Goal: Task Accomplishment & Management: Manage account settings

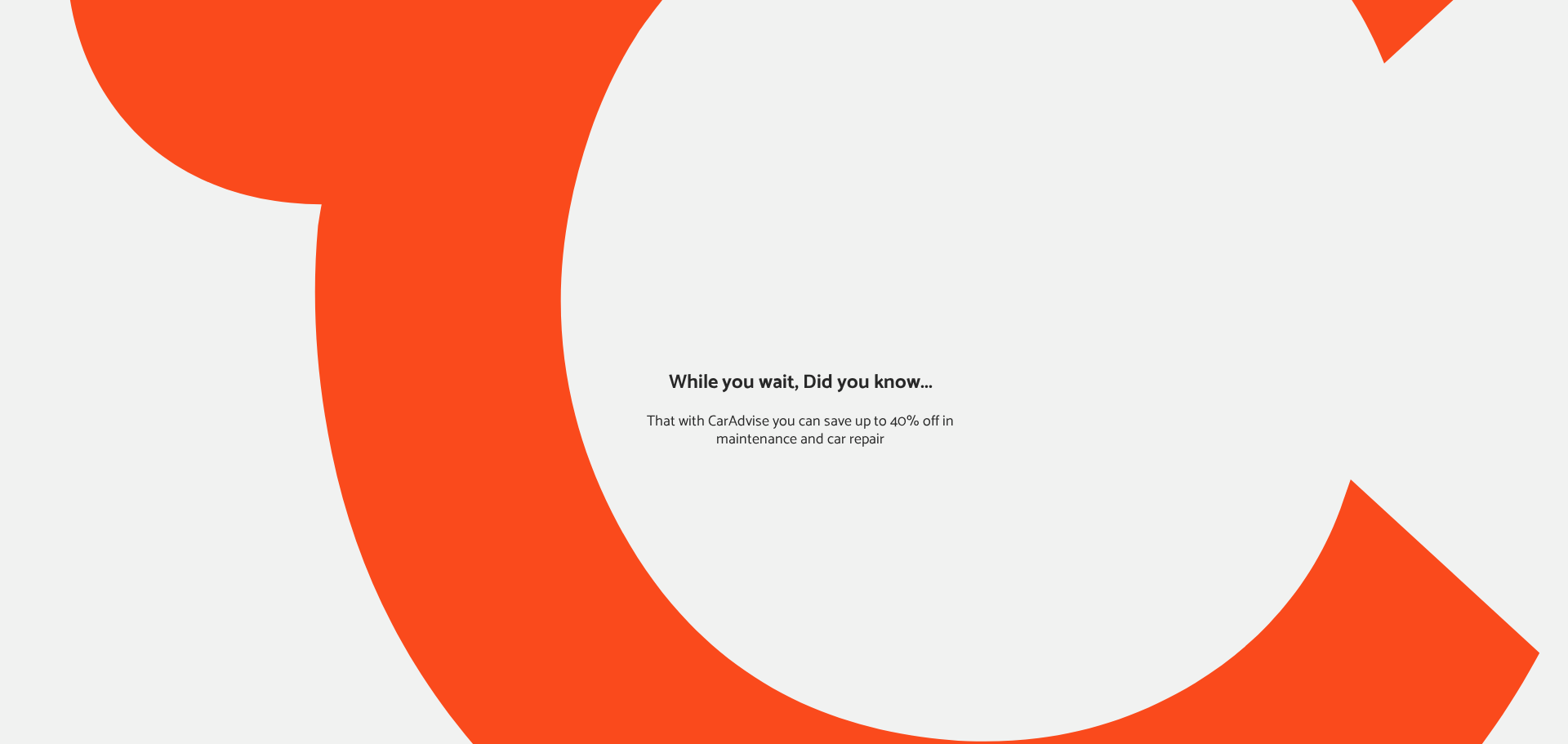
type input "*****"
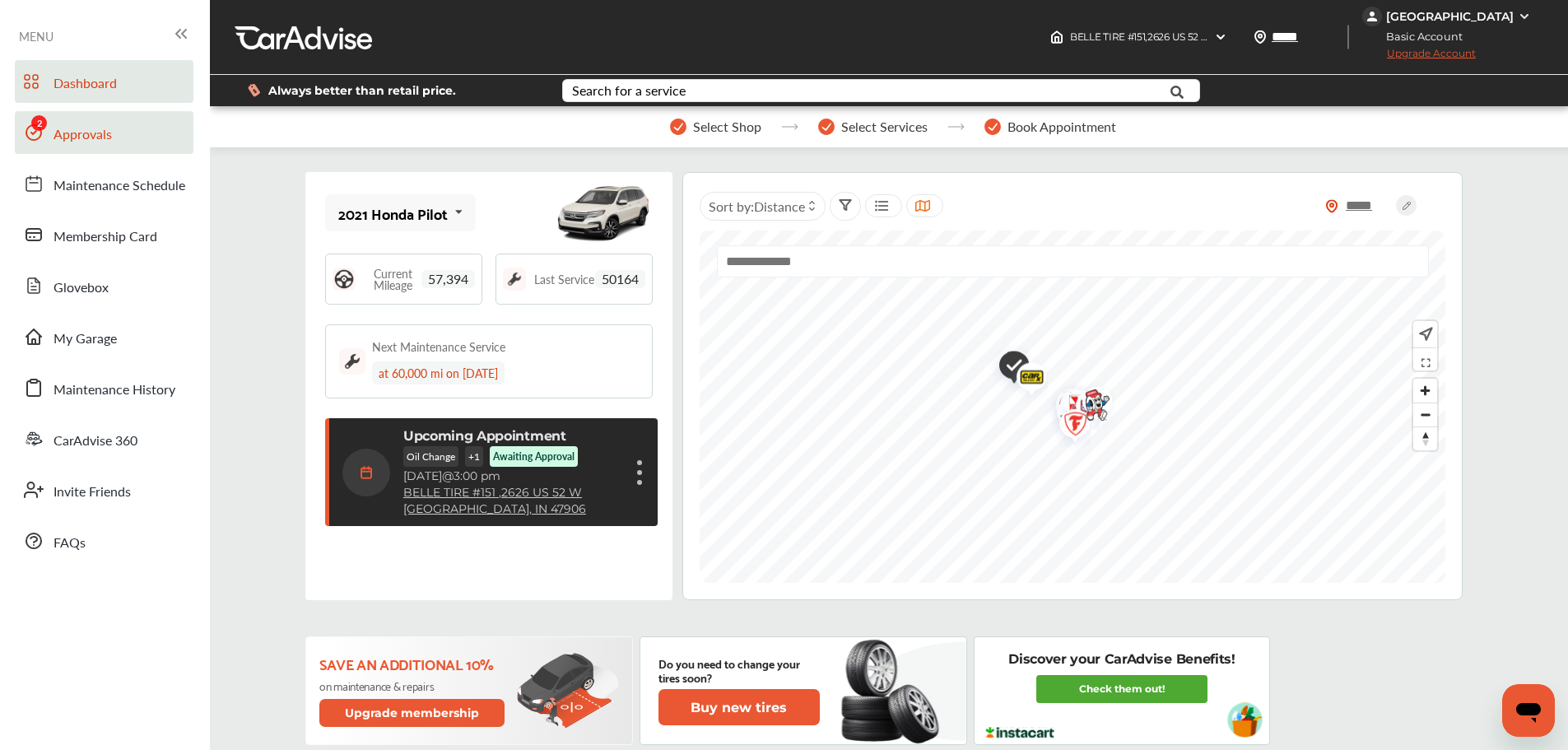
click at [82, 146] on link "Approvals" at bounding box center [104, 133] width 178 height 43
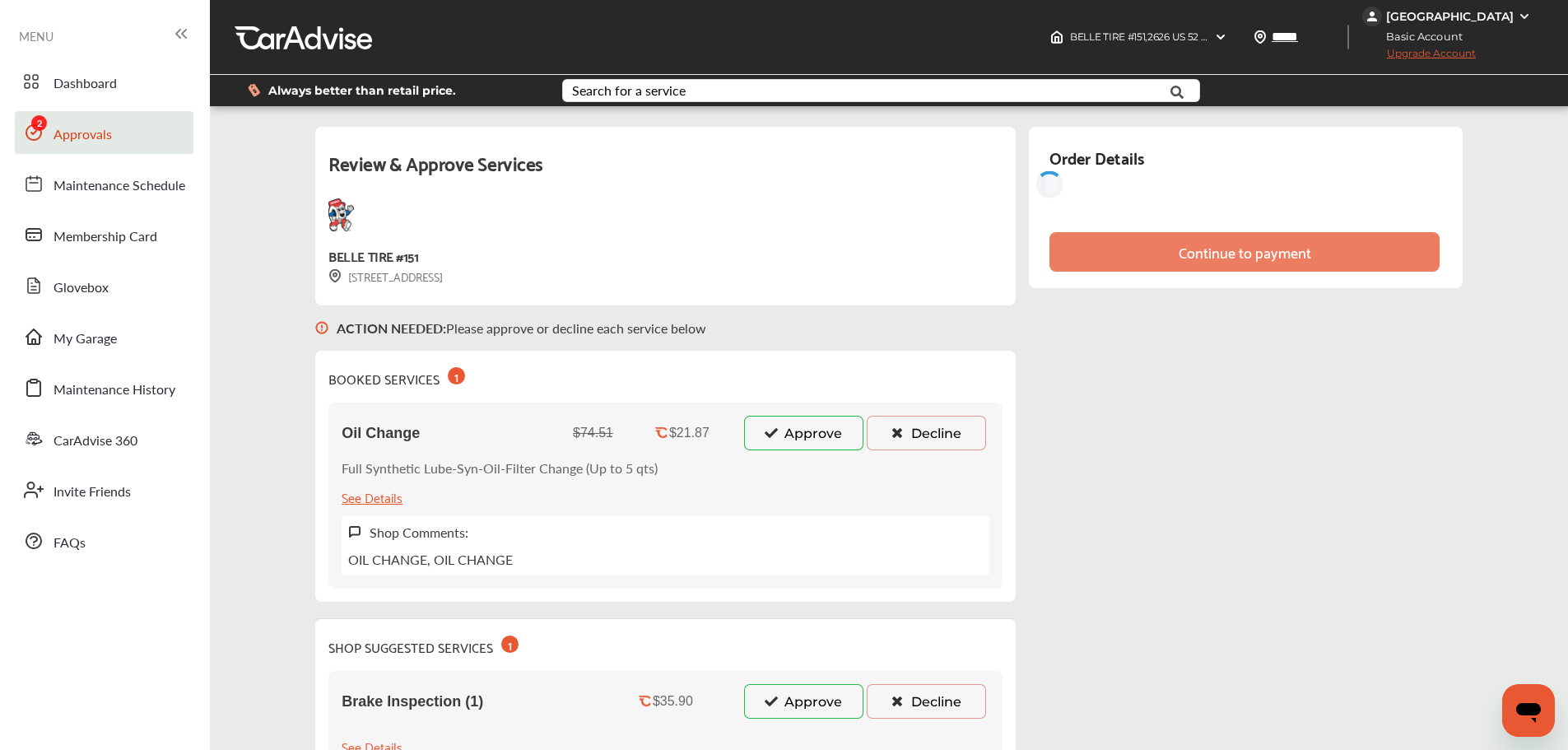
click at [758, 428] on button "Approve" at bounding box center [803, 434] width 120 height 35
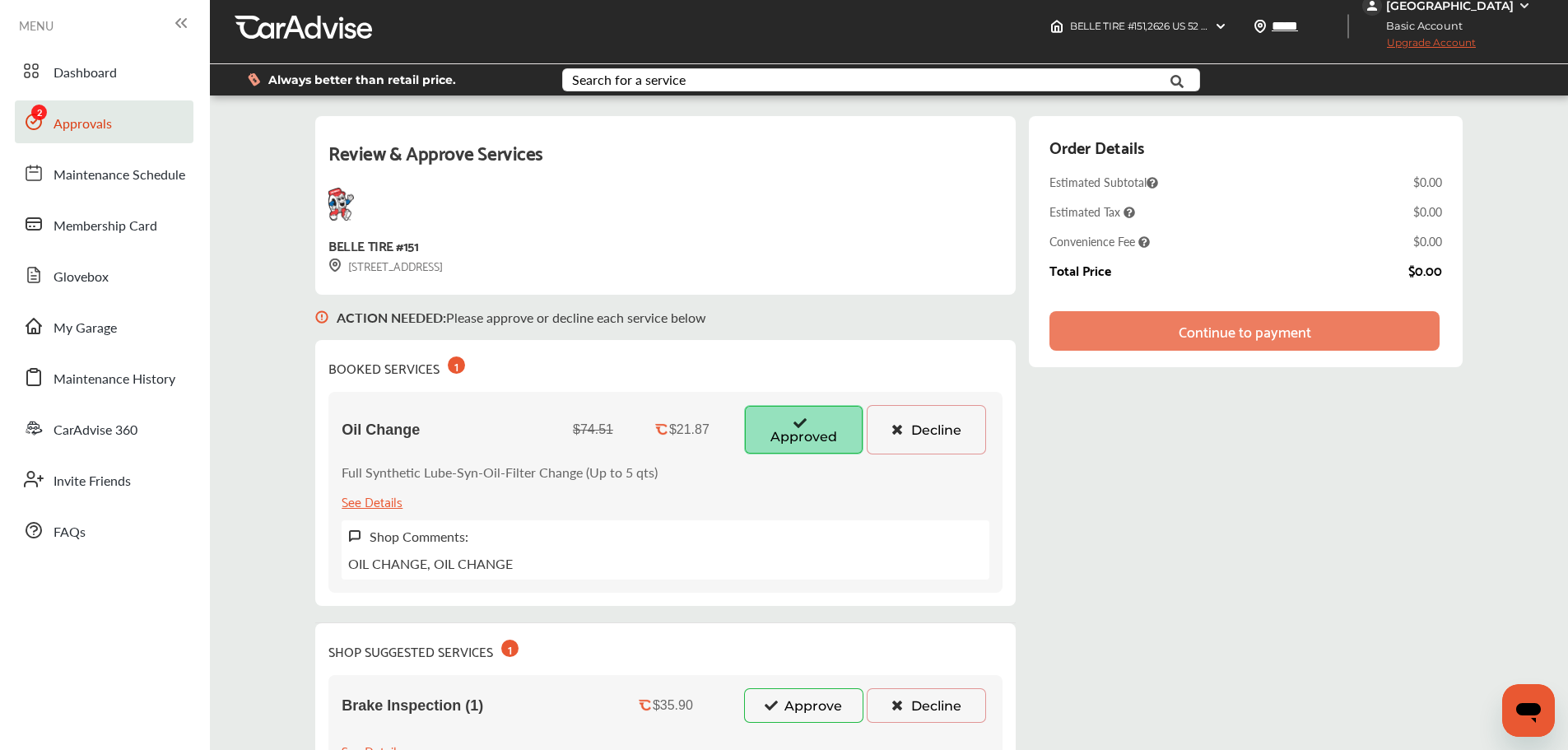
scroll to position [164, 0]
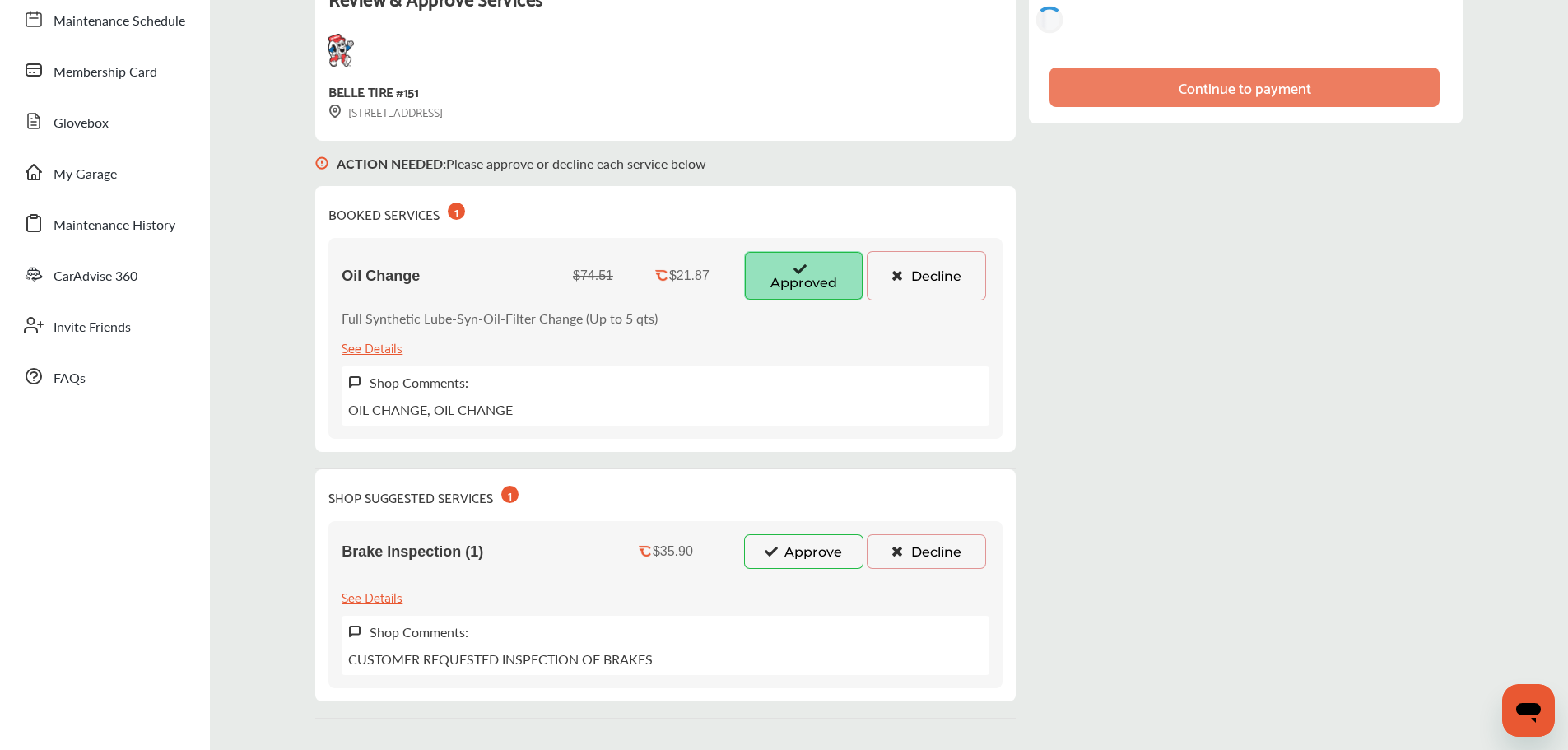
click at [788, 558] on button "Approve" at bounding box center [803, 552] width 120 height 35
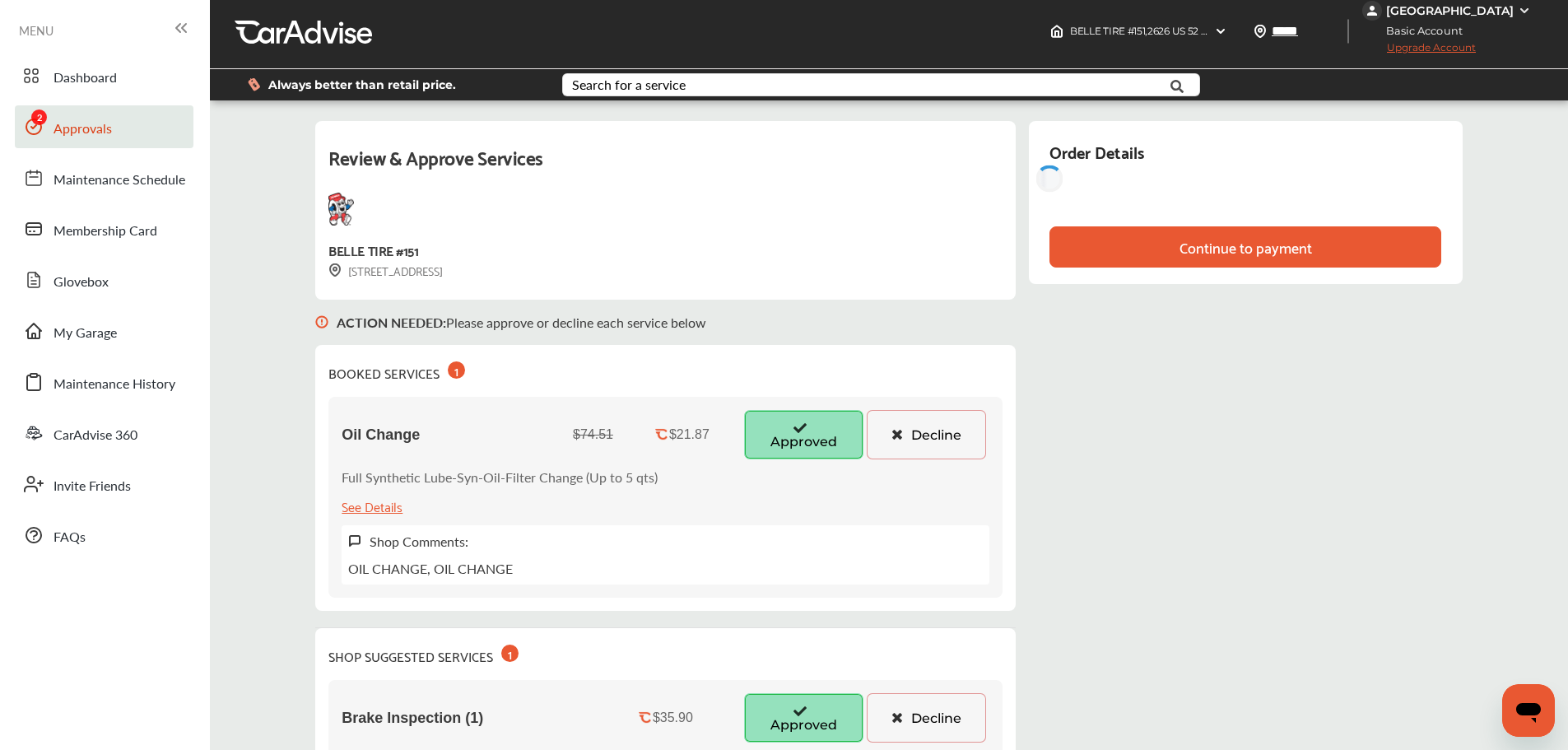
scroll to position [0, 0]
